Goal: Information Seeking & Learning: Learn about a topic

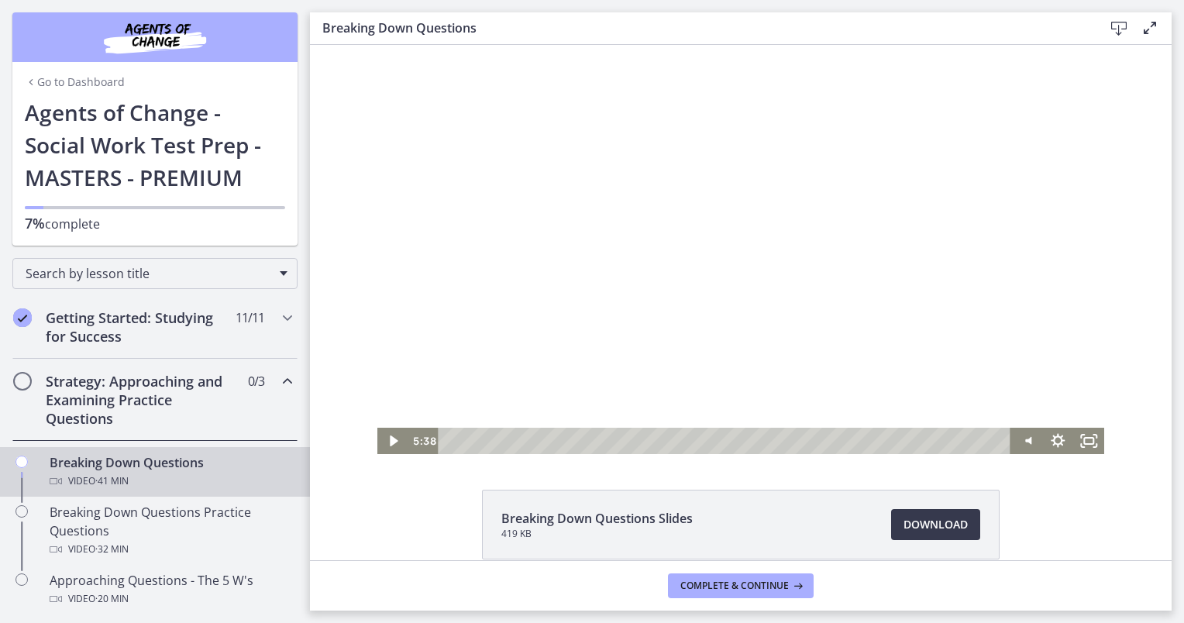
click at [803, 229] on div at bounding box center [741, 249] width 728 height 409
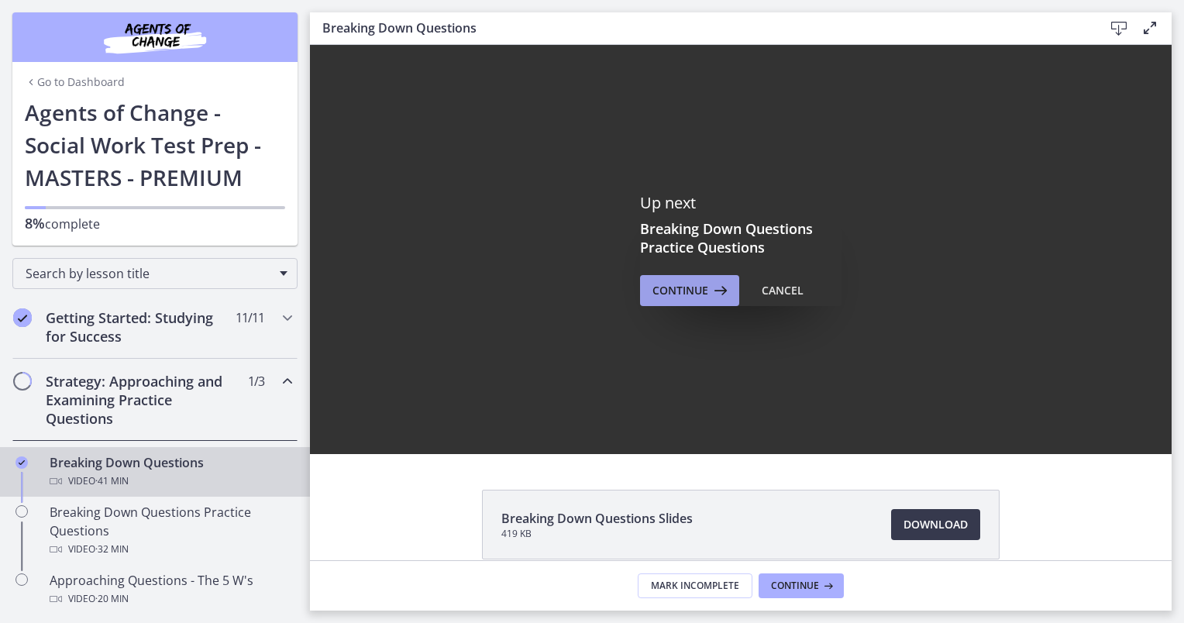
click at [708, 293] on icon at bounding box center [719, 290] width 22 height 19
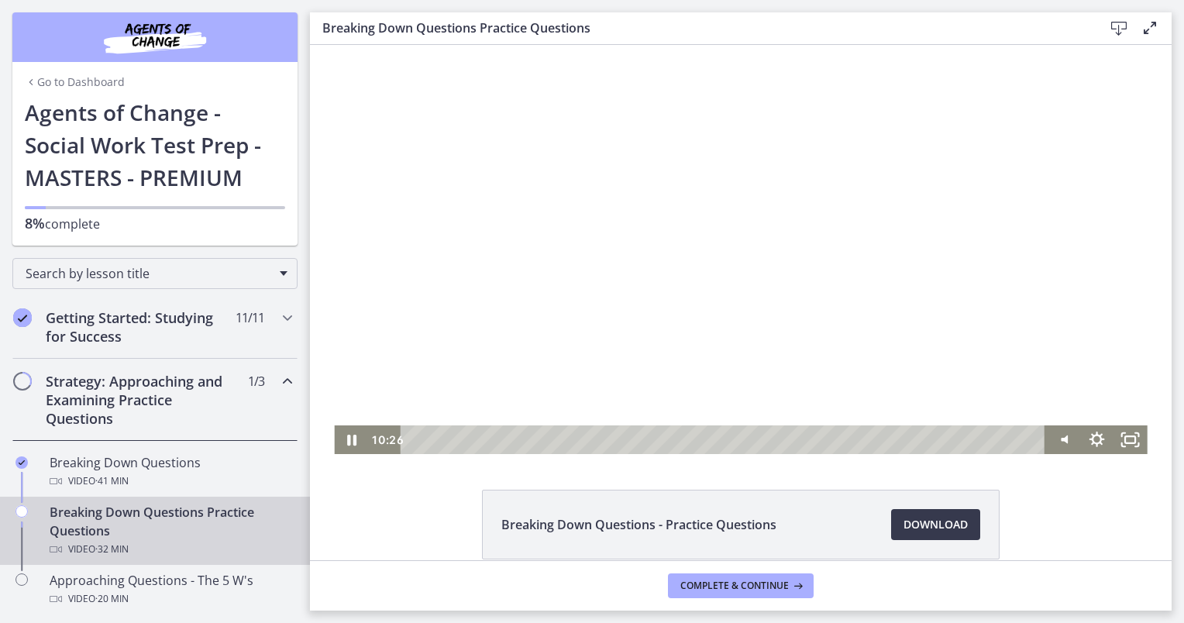
click at [852, 216] on div at bounding box center [740, 249] width 813 height 409
click at [816, 249] on div at bounding box center [740, 249] width 813 height 409
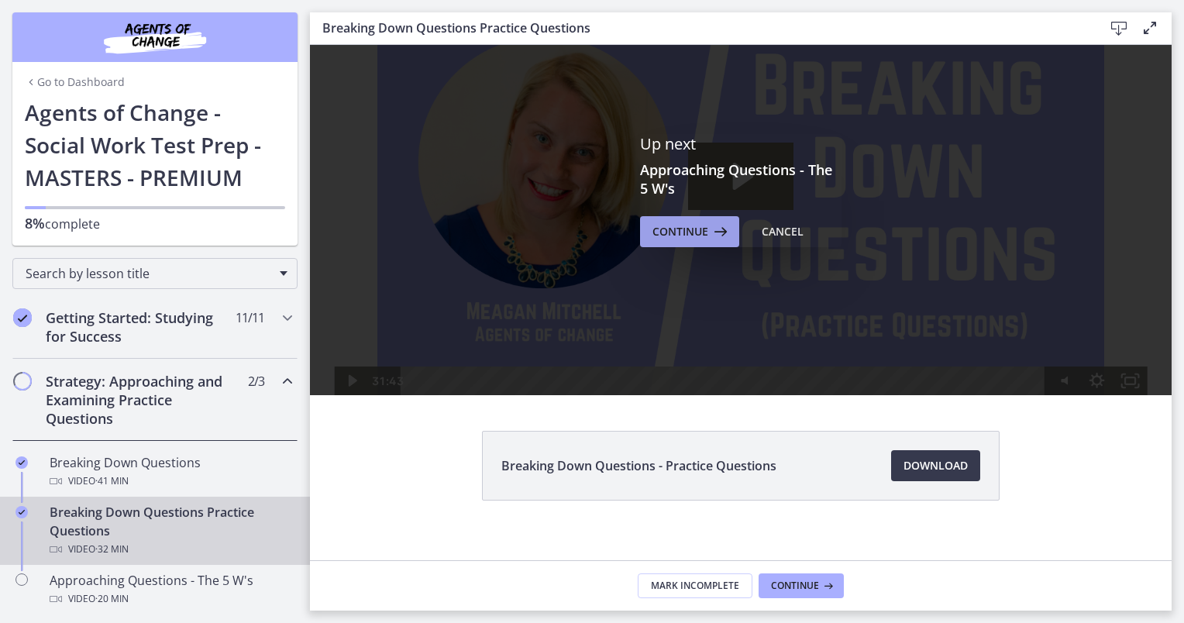
click at [708, 232] on icon at bounding box center [719, 231] width 22 height 19
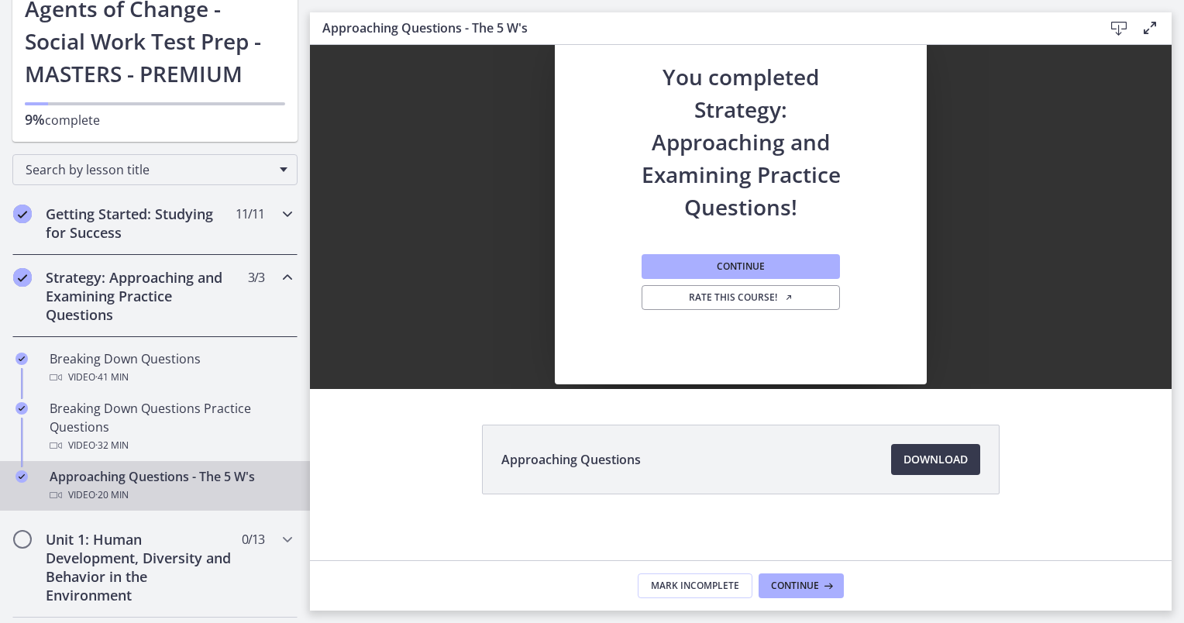
scroll to position [108, 0]
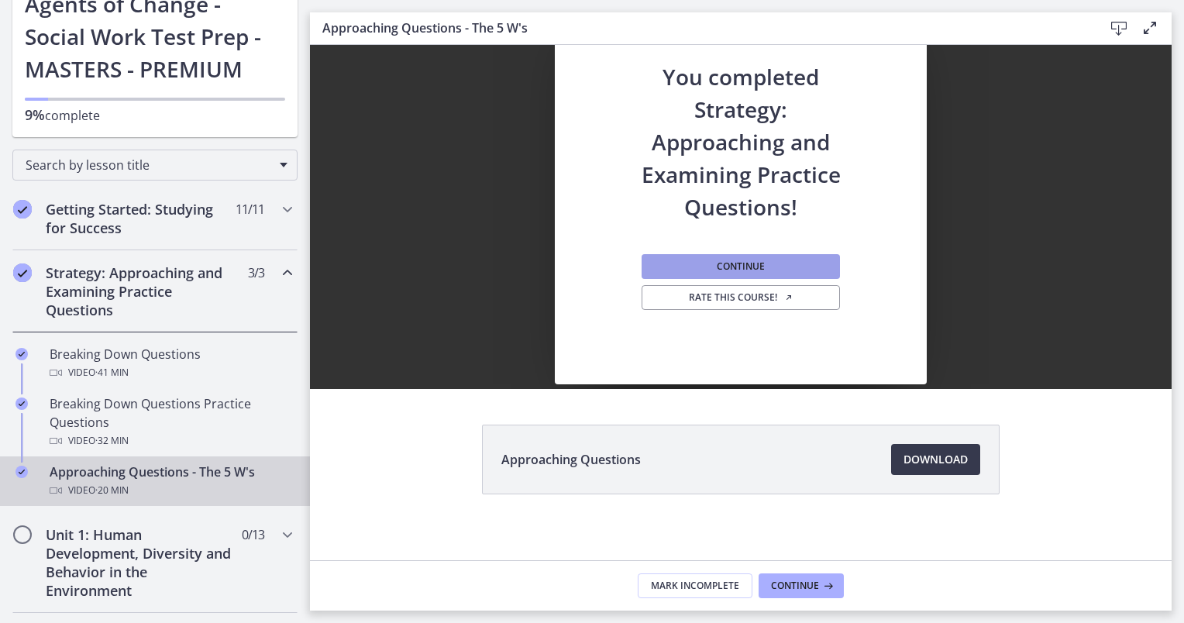
click at [717, 267] on span "Continue" at bounding box center [741, 266] width 48 height 12
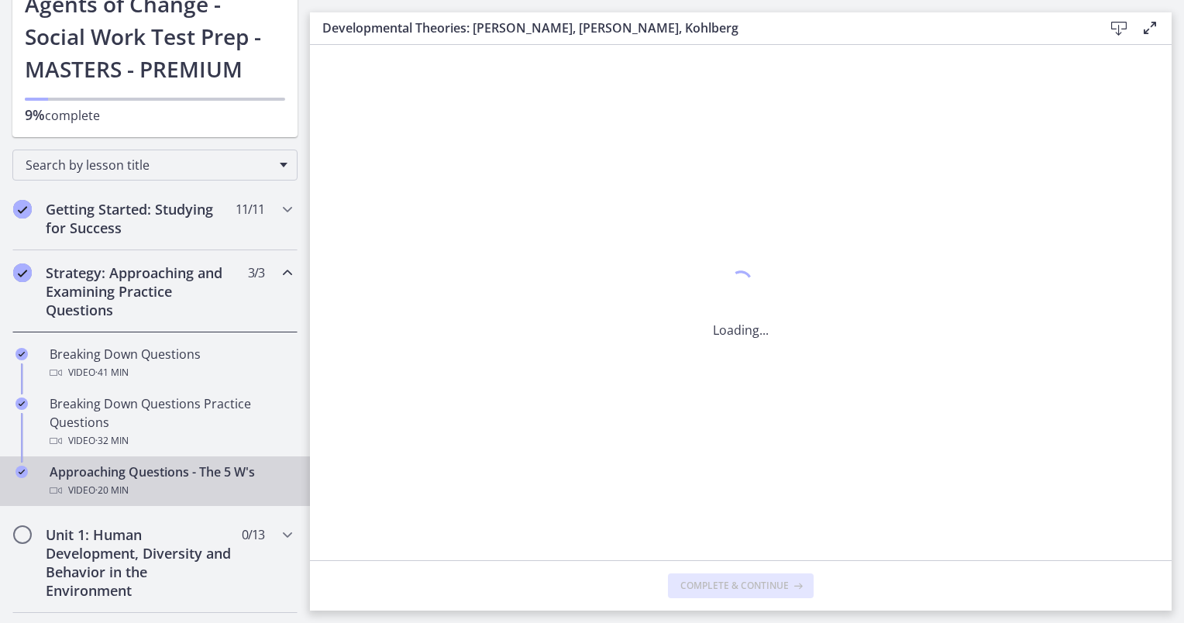
scroll to position [0, 0]
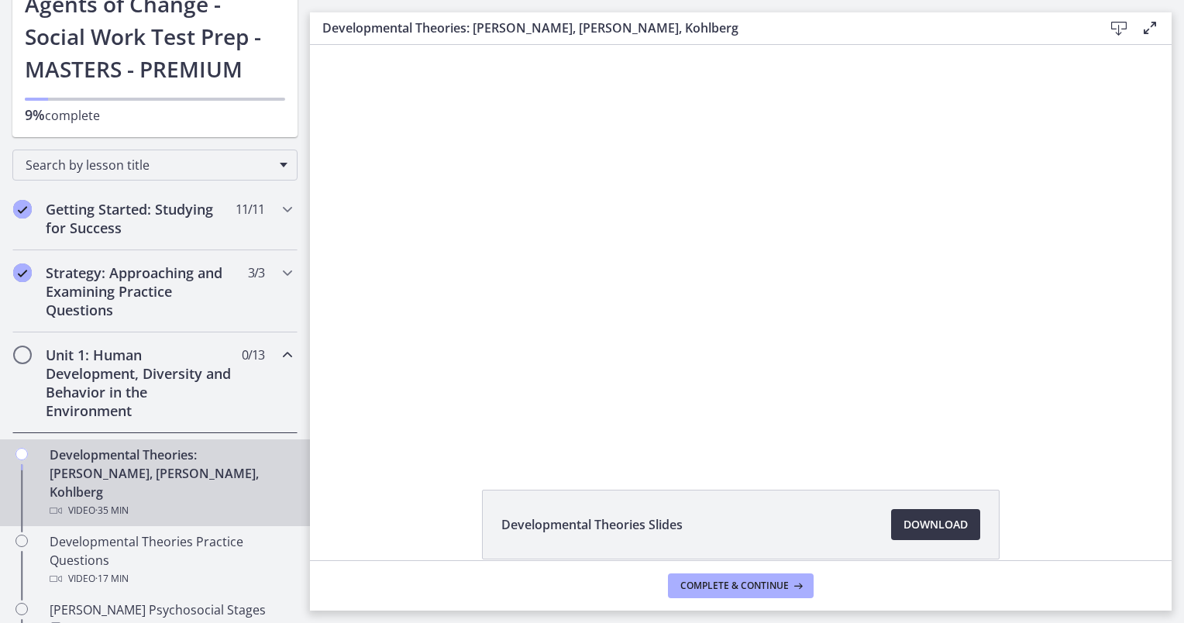
click at [917, 532] on span "Download Opens in a new window" at bounding box center [935, 524] width 64 height 19
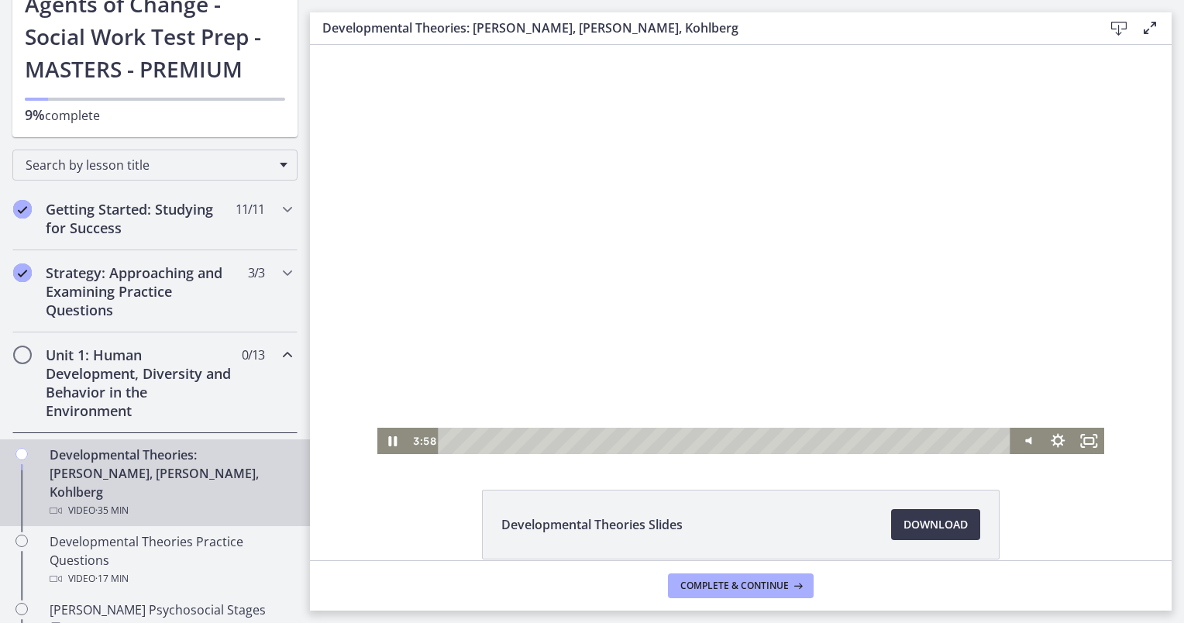
click at [607, 319] on div at bounding box center [741, 249] width 728 height 409
